Goal: Transaction & Acquisition: Purchase product/service

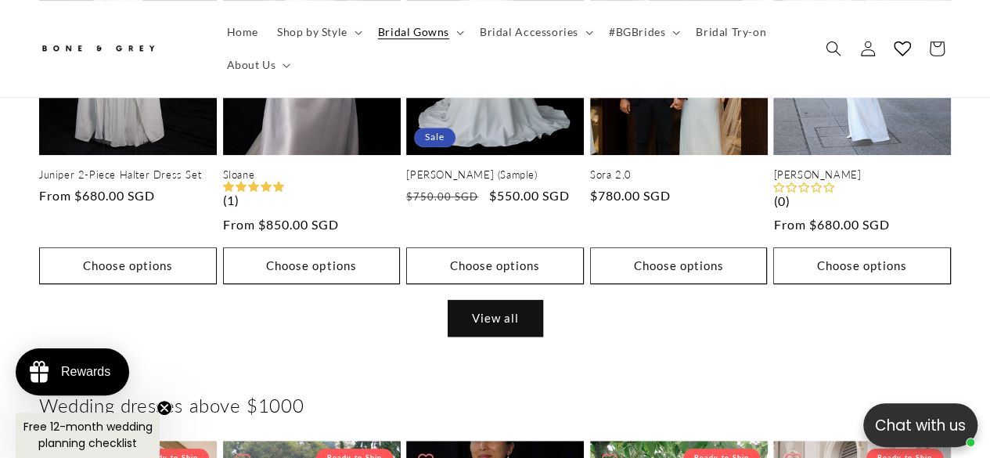
scroll to position [548, 0]
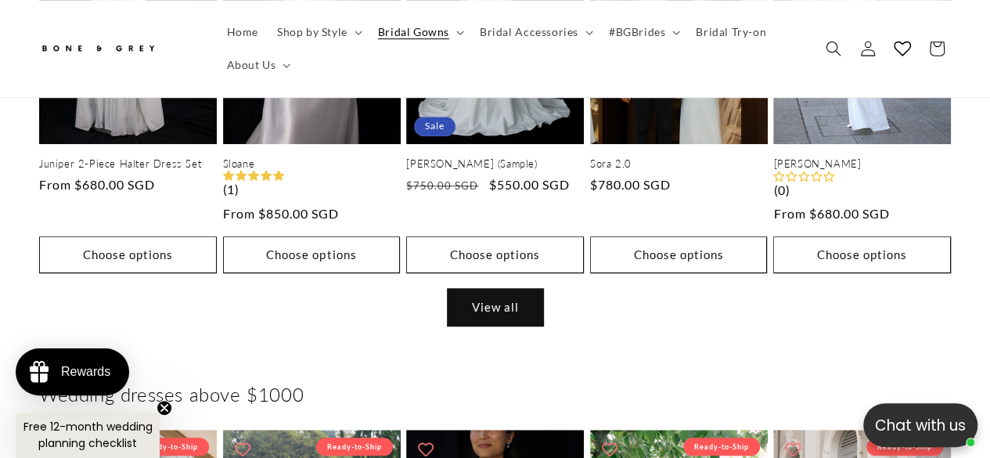
click at [485, 289] on link "View all" at bounding box center [496, 307] width 96 height 37
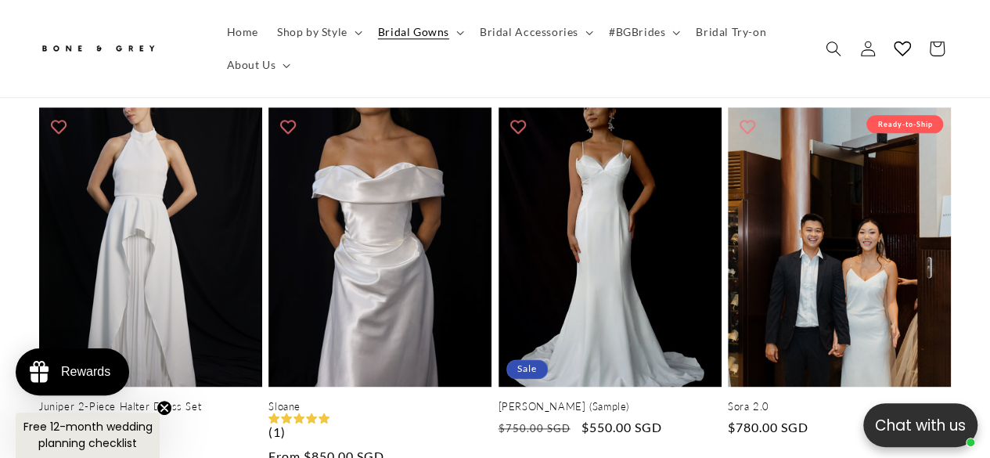
scroll to position [705, 0]
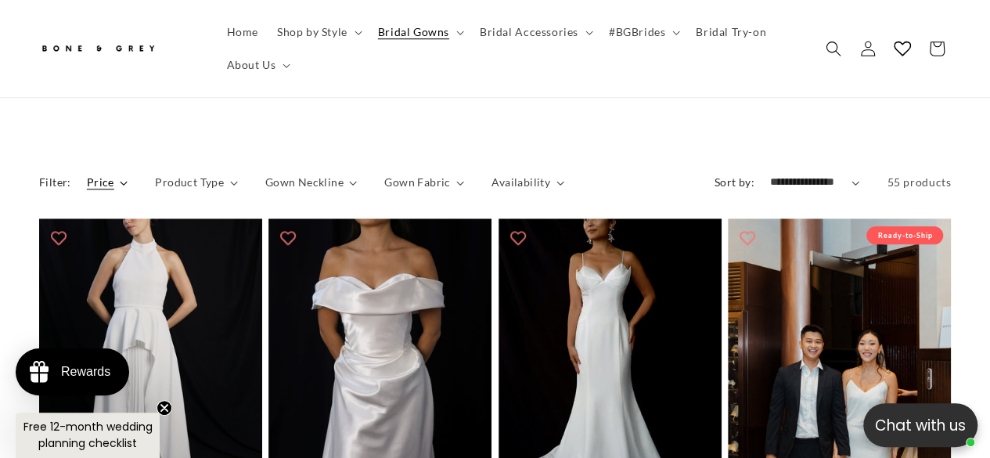
click at [115, 174] on summary "Price" at bounding box center [107, 182] width 41 height 16
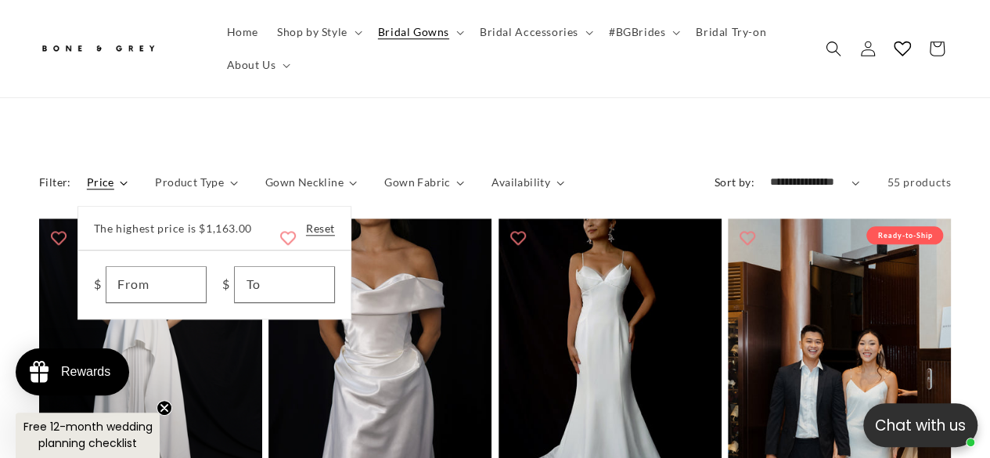
scroll to position [0, 651]
click at [281, 267] on input "To" at bounding box center [284, 284] width 99 height 35
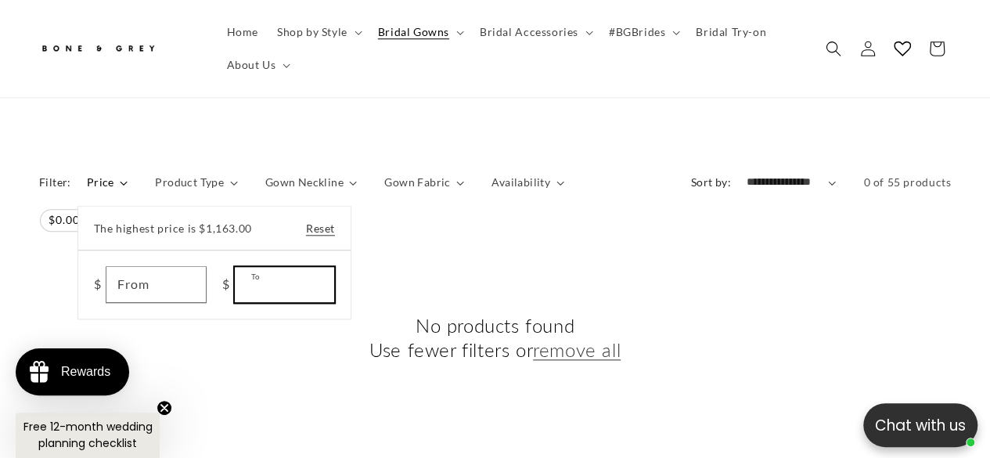
type input "***"
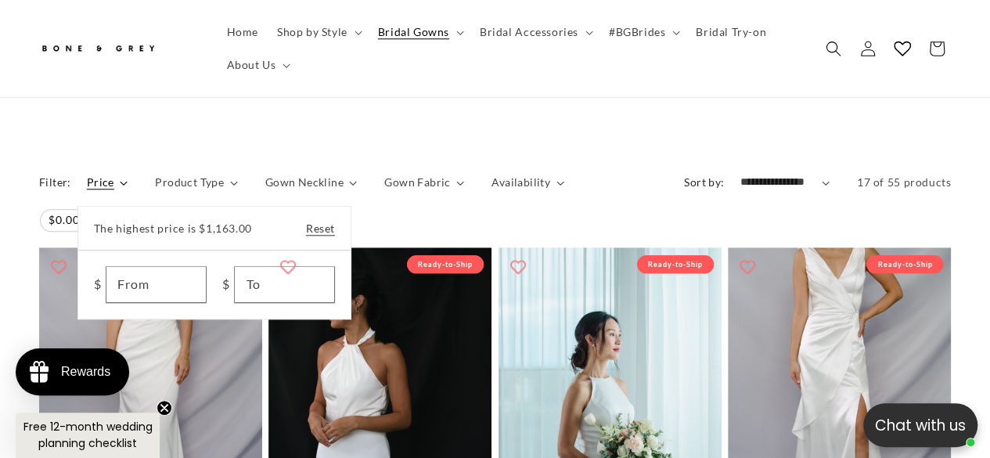
click at [87, 190] on summary "Price" at bounding box center [107, 182] width 41 height 16
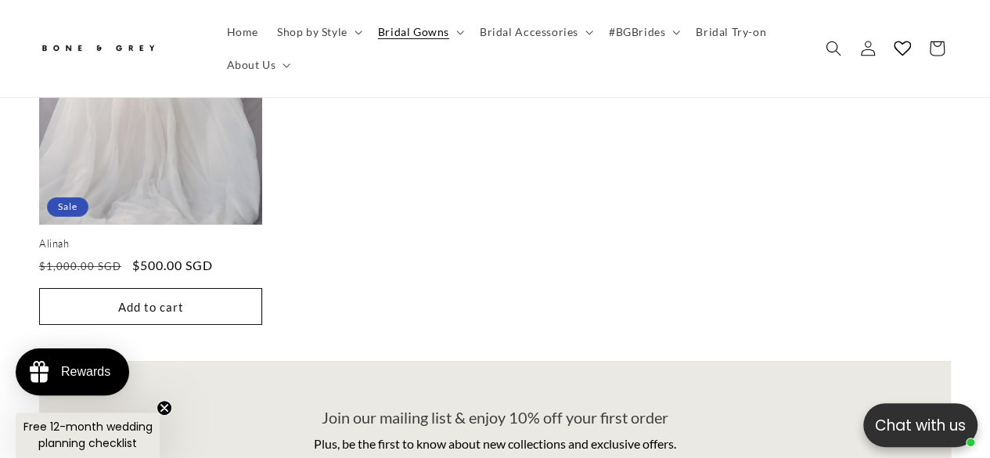
scroll to position [0, 326]
